Goal: Navigation & Orientation: Find specific page/section

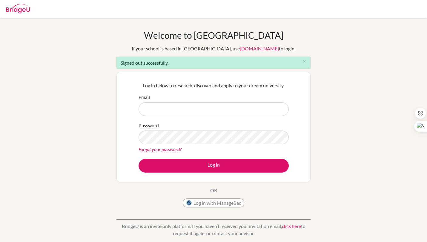
click at [294, 108] on div "Log in below to research, discover and apply to your dream university. Email Pa…" at bounding box center [213, 127] width 194 height 111
drag, startPoint x: 150, startPoint y: 96, endPoint x: 137, endPoint y: 94, distance: 12.6
click at [137, 94] on div "Log in below to research, discover and apply to your dream university. Email Pa…" at bounding box center [214, 127] width 158 height 98
drag, startPoint x: 159, startPoint y: 124, endPoint x: 137, endPoint y: 124, distance: 22.1
click at [137, 124] on div "Log in below to research, discover and apply to your dream university. Email Pa…" at bounding box center [214, 127] width 158 height 98
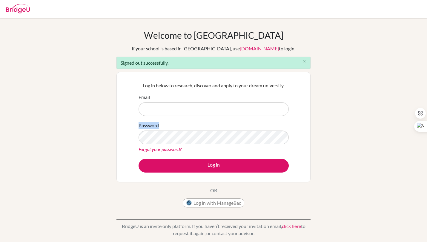
click at [150, 124] on label "Password" at bounding box center [149, 125] width 20 height 7
drag, startPoint x: 163, startPoint y: 122, endPoint x: 168, endPoint y: 125, distance: 5.2
click at [168, 125] on div "Password Forgot your password?" at bounding box center [214, 137] width 150 height 31
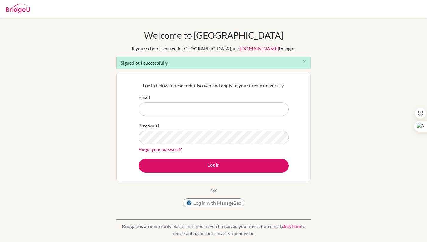
click at [168, 125] on div "Password Forgot your password?" at bounding box center [214, 137] width 150 height 31
drag, startPoint x: 157, startPoint y: 98, endPoint x: 147, endPoint y: 105, distance: 12.3
click at [147, 105] on div "Email" at bounding box center [214, 105] width 150 height 22
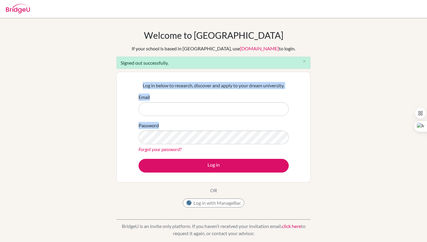
drag, startPoint x: 161, startPoint y: 125, endPoint x: 118, endPoint y: 84, distance: 58.7
click at [118, 84] on div "Log in below to research, discover and apply to your dream university. Email Pa…" at bounding box center [213, 127] width 194 height 111
drag, startPoint x: 118, startPoint y: 84, endPoint x: 162, endPoint y: 125, distance: 60.4
click at [162, 125] on div "Log in below to research, discover and apply to your dream university. Email Pa…" at bounding box center [213, 127] width 194 height 111
